Goal: Navigation & Orientation: Find specific page/section

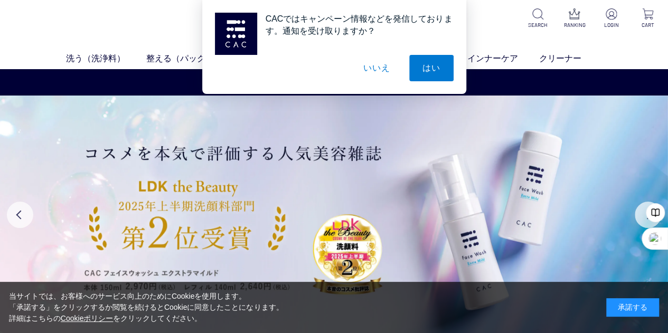
click at [365, 70] on button "いいえ" at bounding box center [376, 68] width 53 height 26
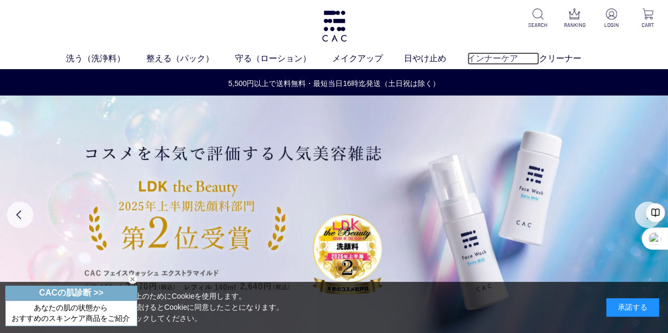
click at [508, 53] on link "インナーケア" at bounding box center [503, 58] width 72 height 13
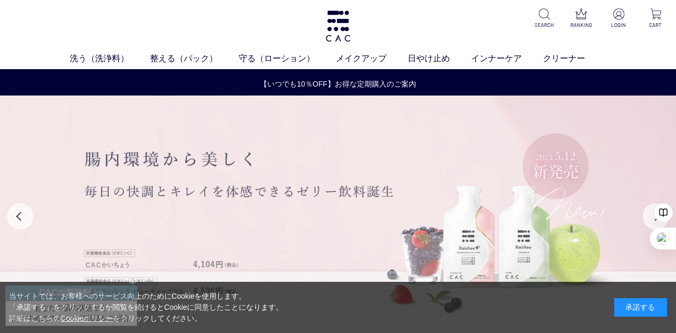
drag, startPoint x: 278, startPoint y: 215, endPoint x: 274, endPoint y: 135, distance: 80.9
click at [274, 135] on img at bounding box center [338, 216] width 676 height 241
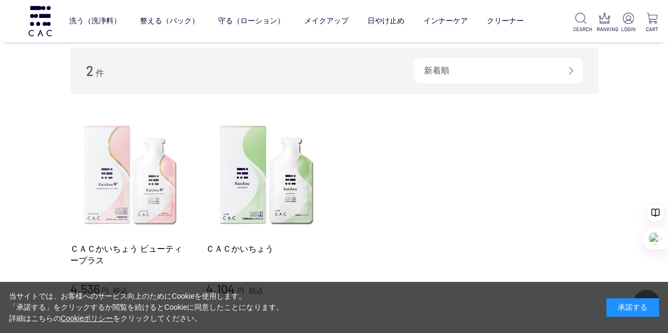
scroll to position [106, 0]
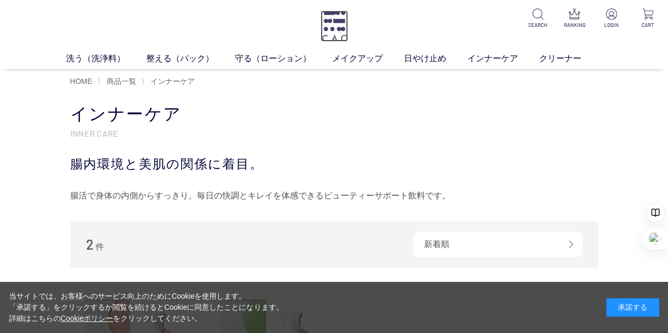
click at [326, 22] on img at bounding box center [334, 26] width 27 height 31
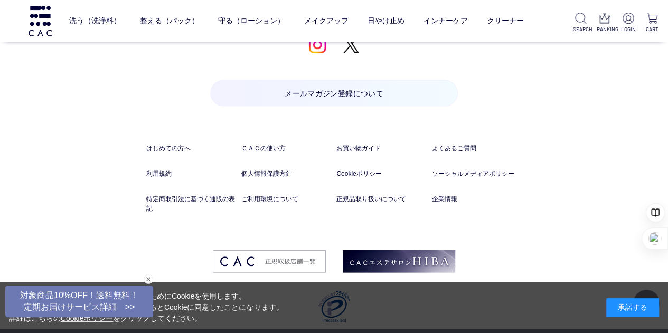
scroll to position [5063, 0]
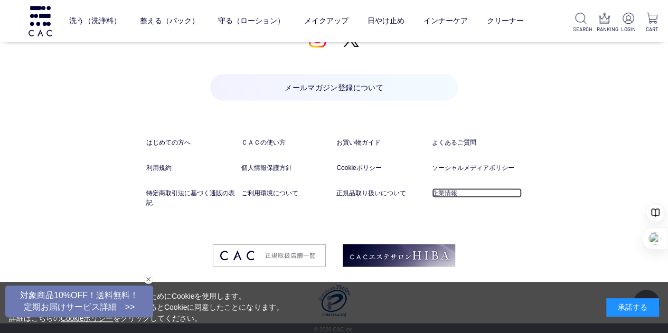
click at [447, 189] on link "企業情報" at bounding box center [477, 194] width 90 height 10
